Goal: Information Seeking & Learning: Learn about a topic

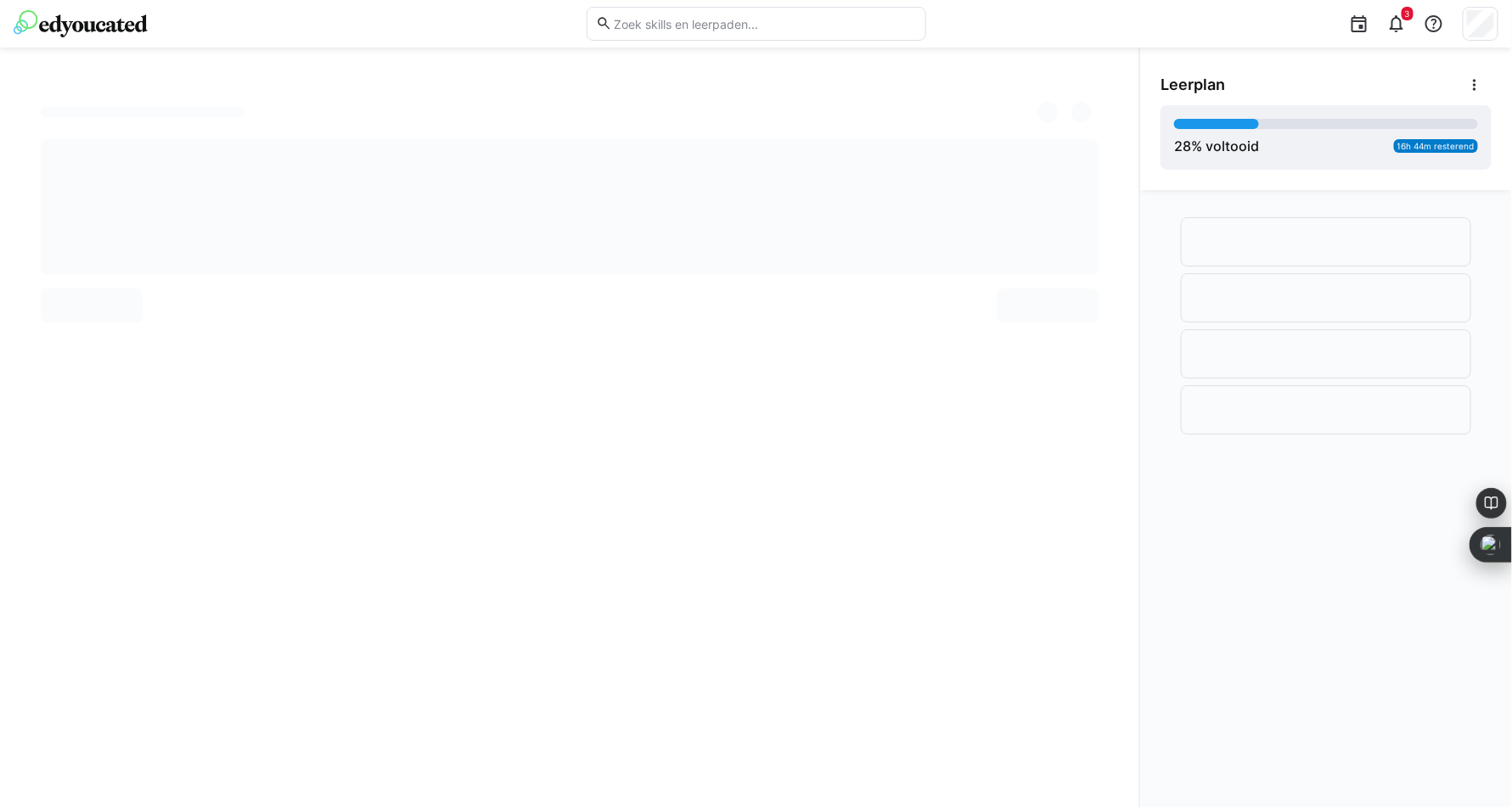
click at [96, 17] on img at bounding box center [80, 23] width 134 height 28
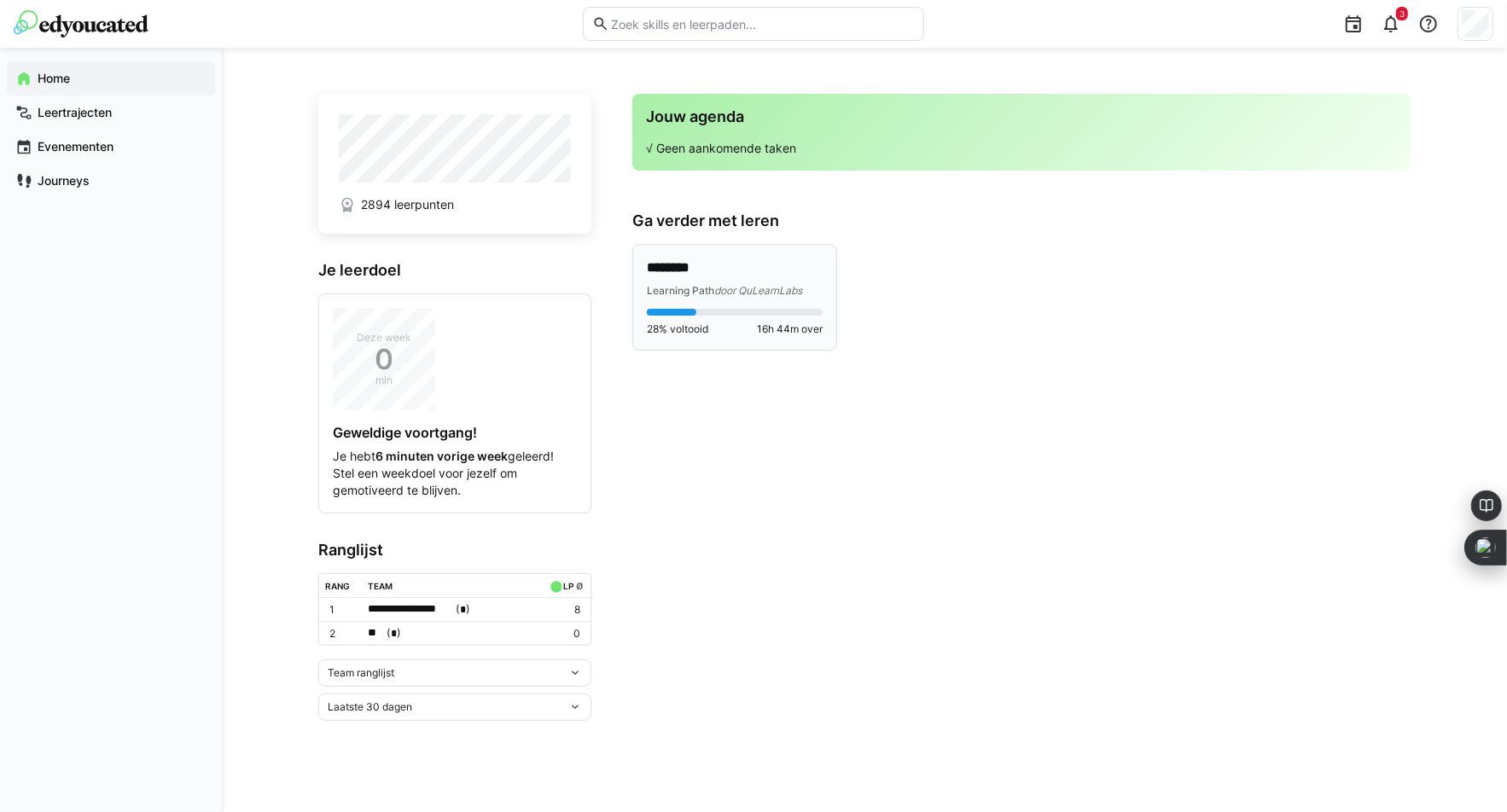
click at [665, 263] on p "********" at bounding box center [734, 268] width 176 height 20
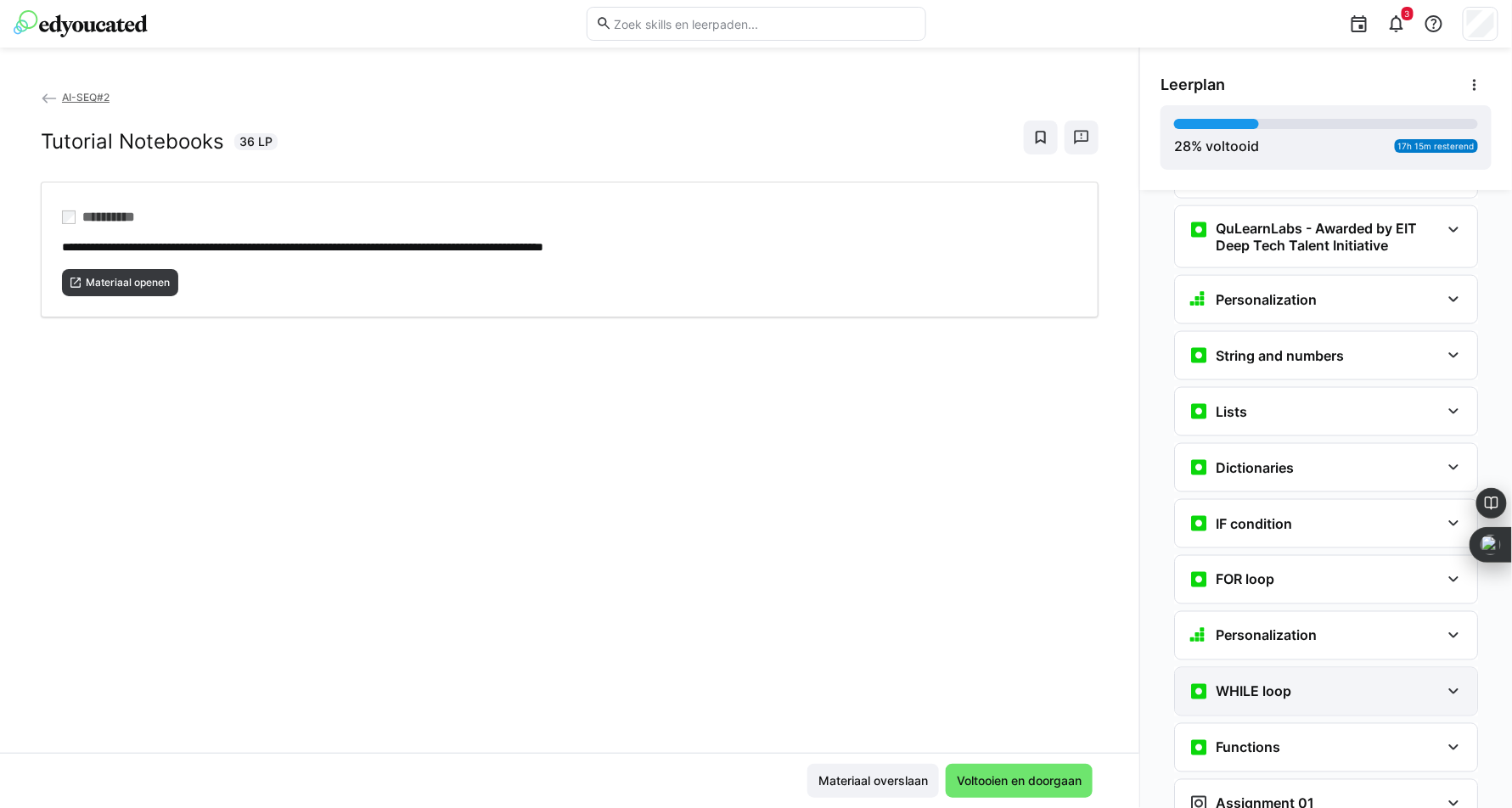
scroll to position [1230, 0]
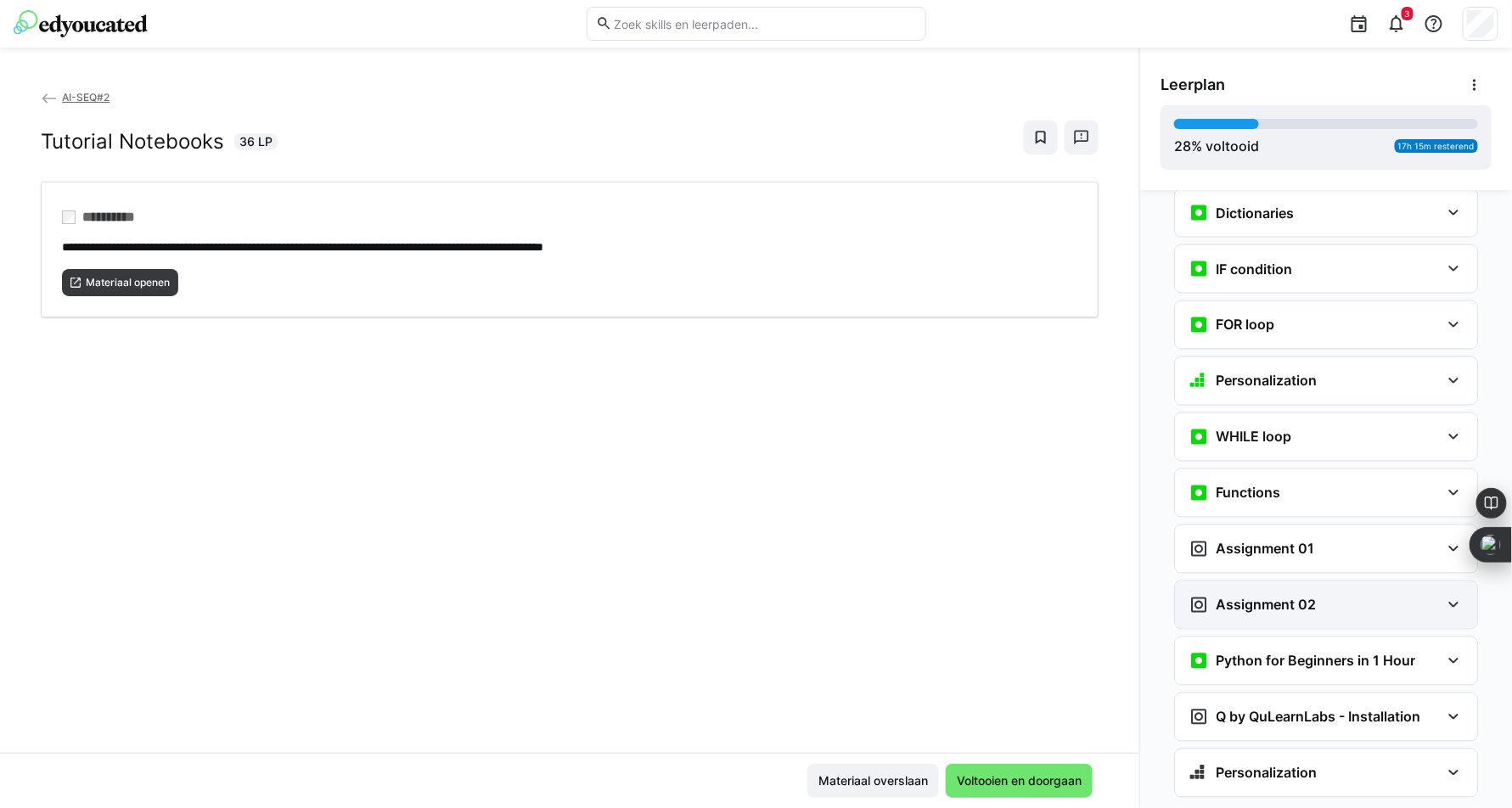
click at [1226, 597] on h3 "Assignment 02" at bounding box center [1265, 605] width 101 height 17
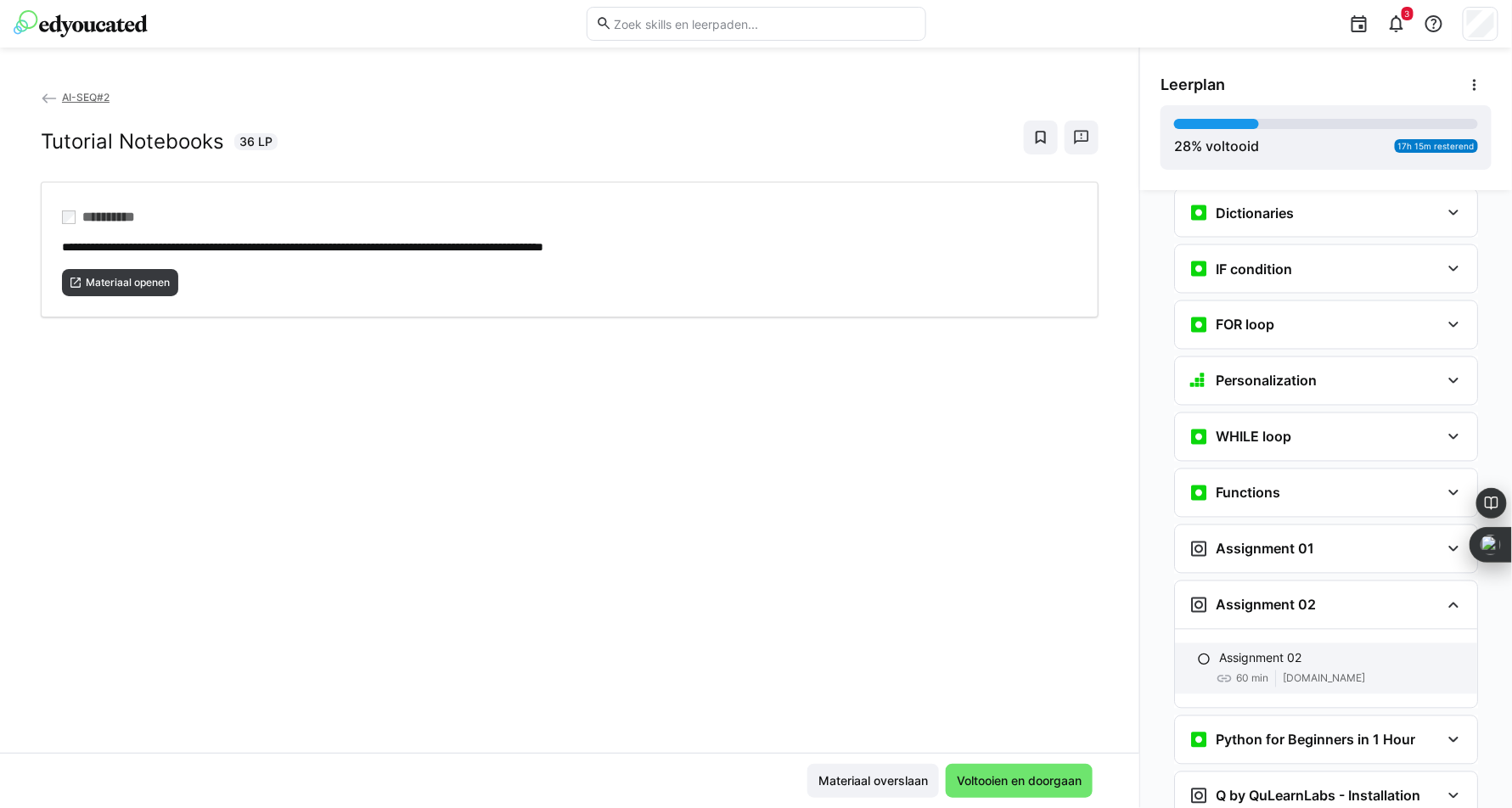
click at [1228, 650] on p "Assignment 02" at bounding box center [1260, 659] width 83 height 17
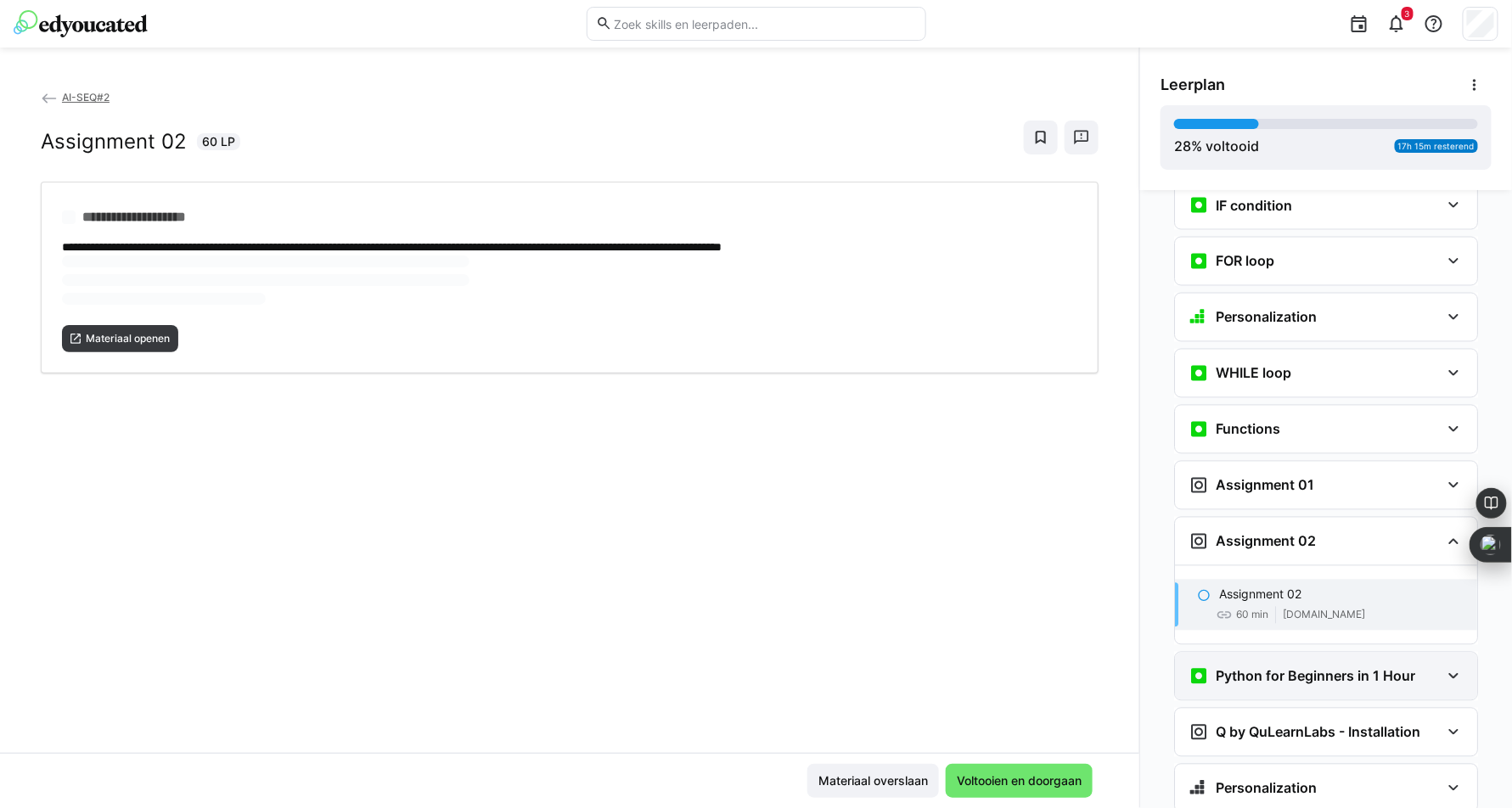
scroll to position [1309, 0]
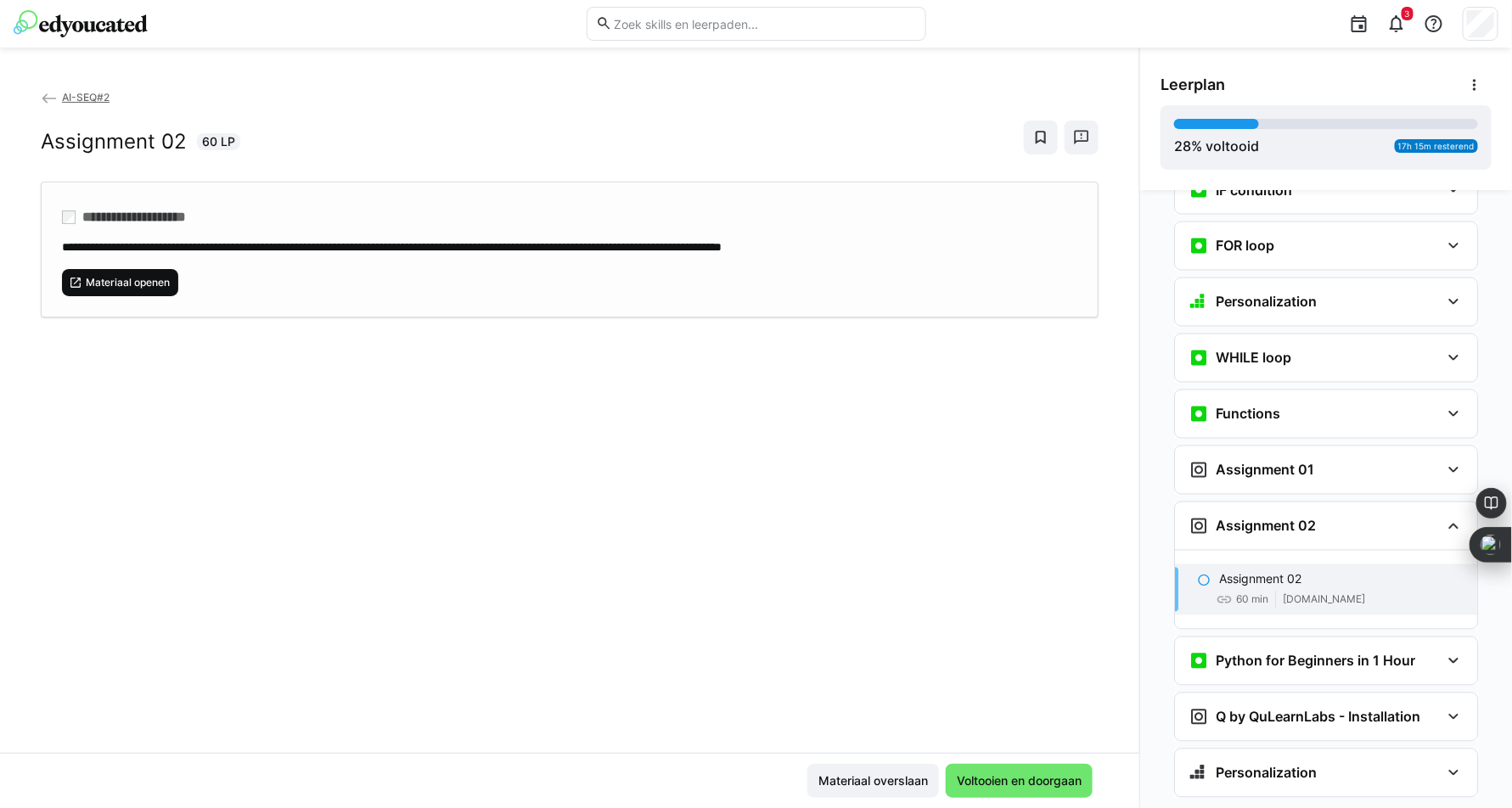
click at [157, 281] on span "Materiaal openen" at bounding box center [127, 282] width 87 height 13
